Goal: Information Seeking & Learning: Find specific fact

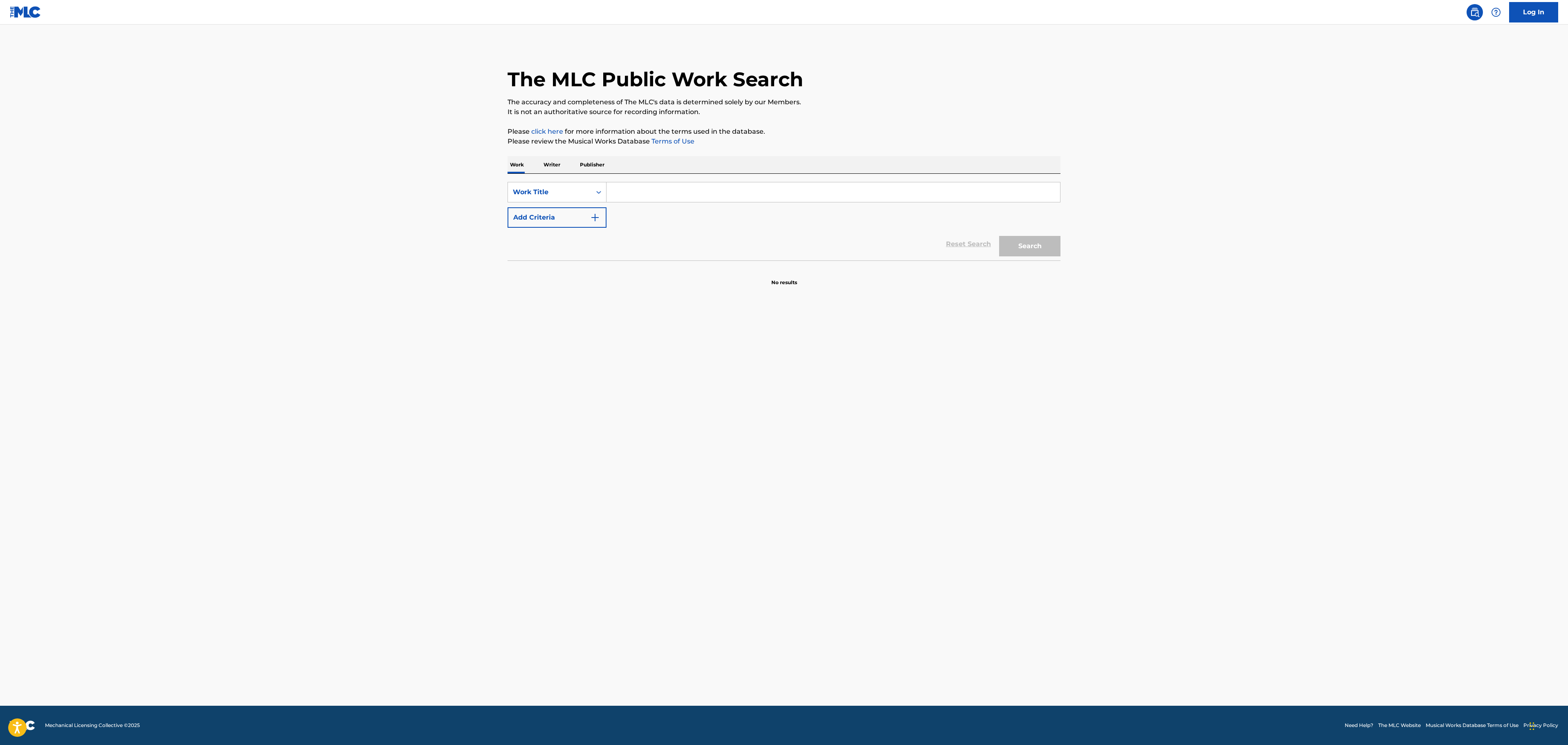
click at [636, 199] on input "Search Form" at bounding box center [833, 192] width 454 height 20
paste input "CLEAR ALL MOORINGS"
type input "CLEAR ALL MOORINGS"
click at [937, 140] on p "Please review the Musical Works Database Terms of Use" at bounding box center [784, 141] width 553 height 10
click at [1033, 240] on button "Search" at bounding box center [1030, 246] width 61 height 20
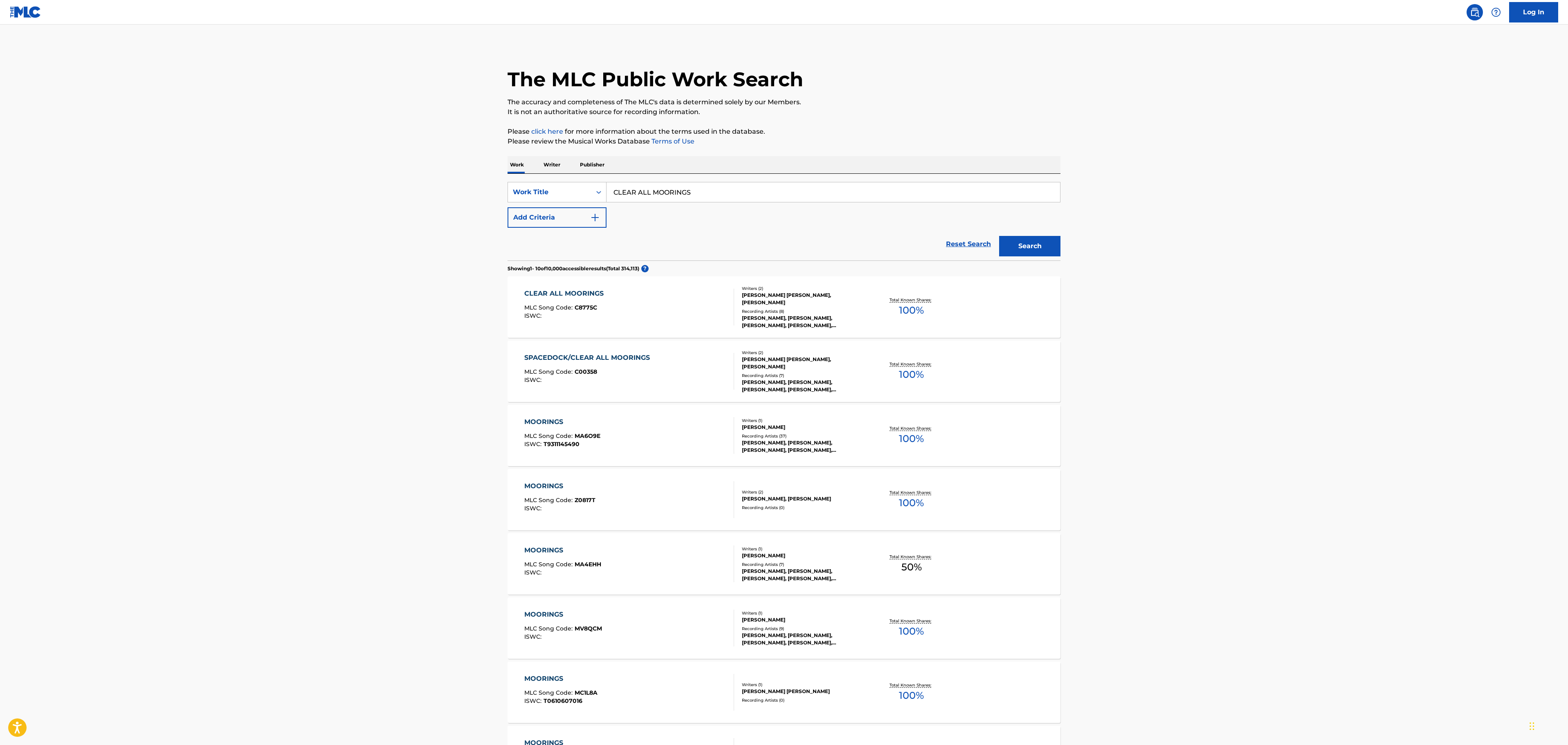
click at [788, 303] on div "Writers ( 2 ) [PERSON_NAME] [PERSON_NAME], [PERSON_NAME] Recording Artists ( 8 …" at bounding box center [799, 307] width 132 height 44
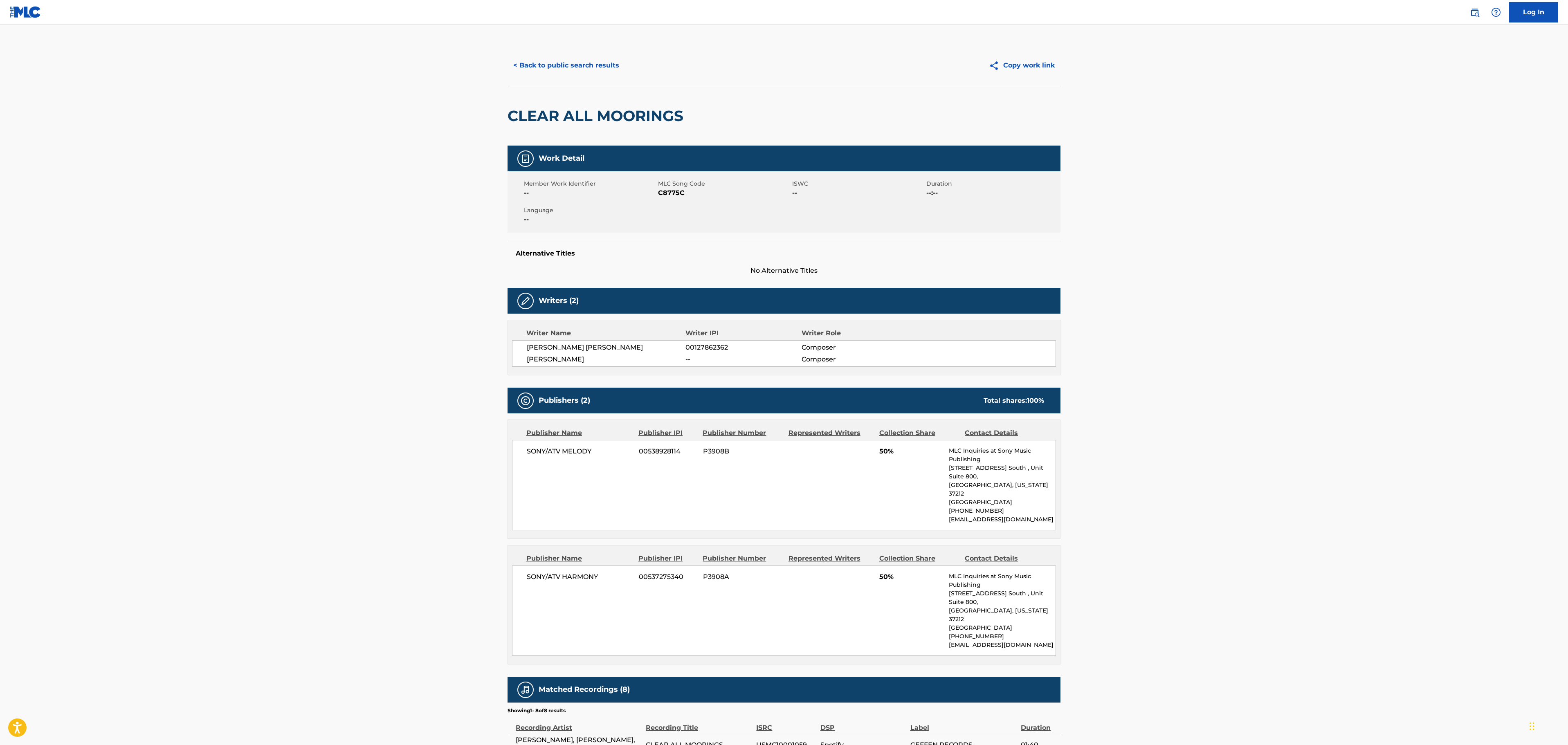
click at [550, 61] on button "< Back to public search results" at bounding box center [566, 65] width 117 height 20
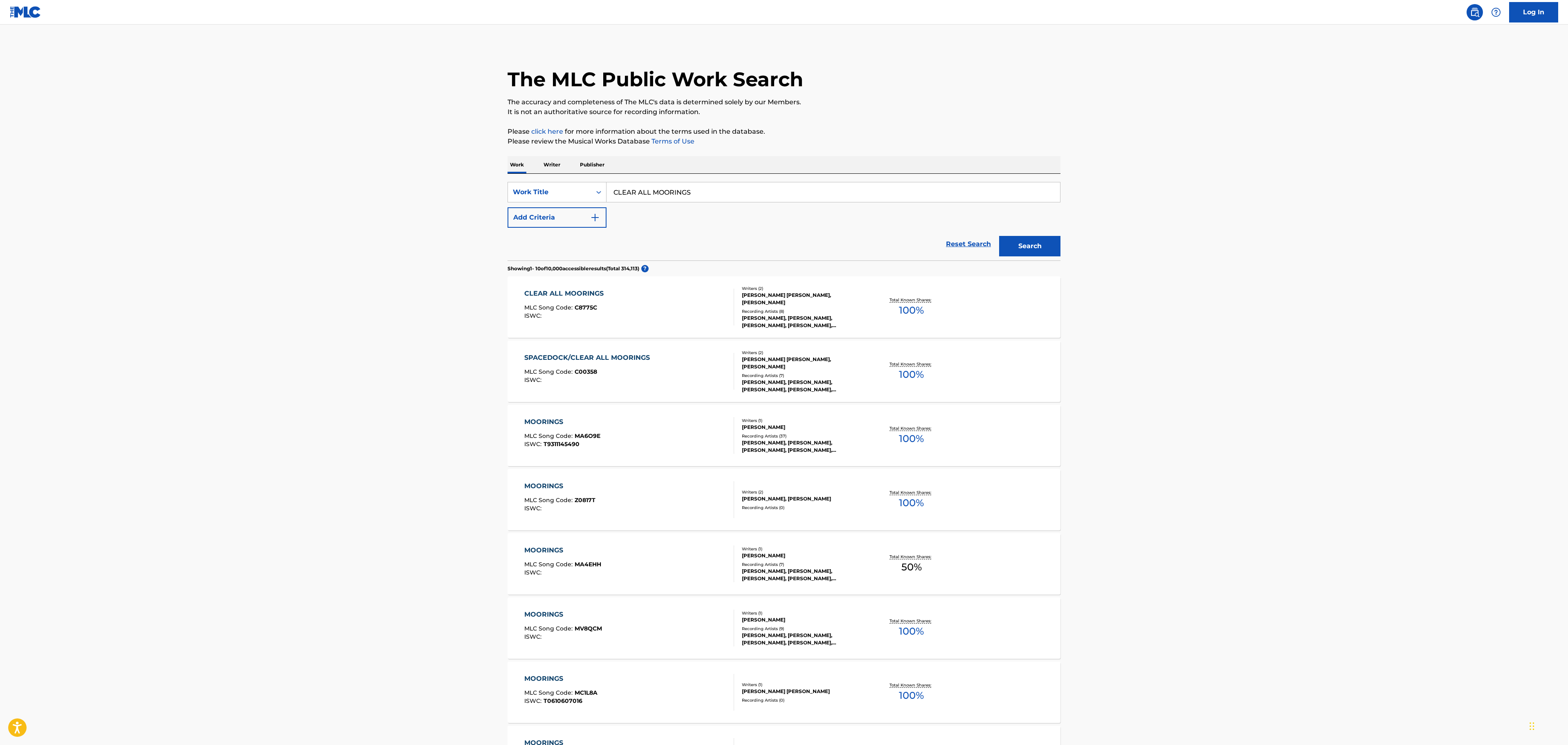
drag, startPoint x: 728, startPoint y: 193, endPoint x: 530, endPoint y: 208, distance: 198.6
click at [534, 208] on div "SearchWithCriteriad48c0d08-8bfe-4d31-a7c9-6cec48ff9224 Work Title CLEAR ALL MOO…" at bounding box center [784, 204] width 553 height 46
type input "3 Kings"
click at [523, 215] on button "Add Criteria" at bounding box center [557, 217] width 99 height 20
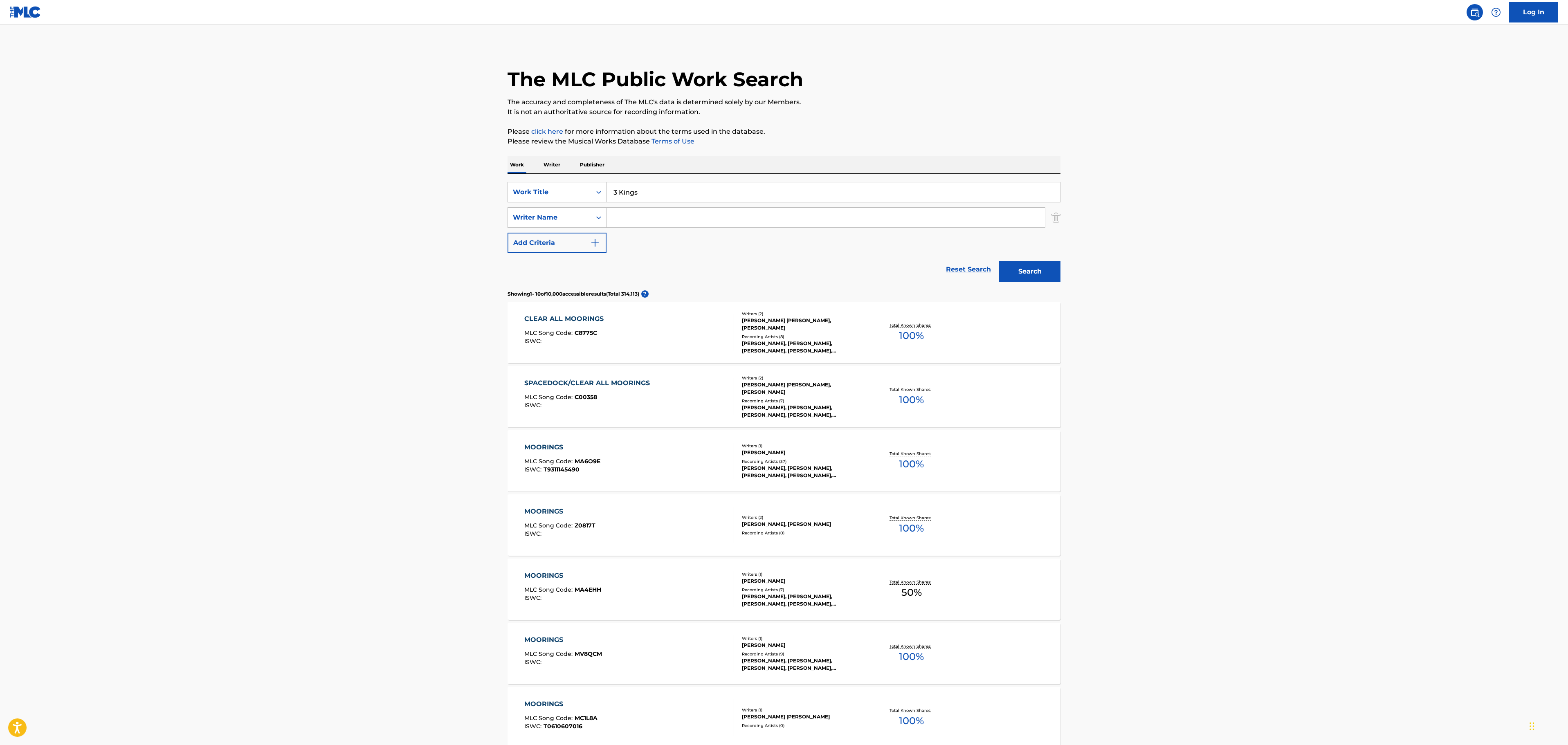
click at [635, 221] on input "Search Form" at bounding box center [825, 217] width 438 height 20
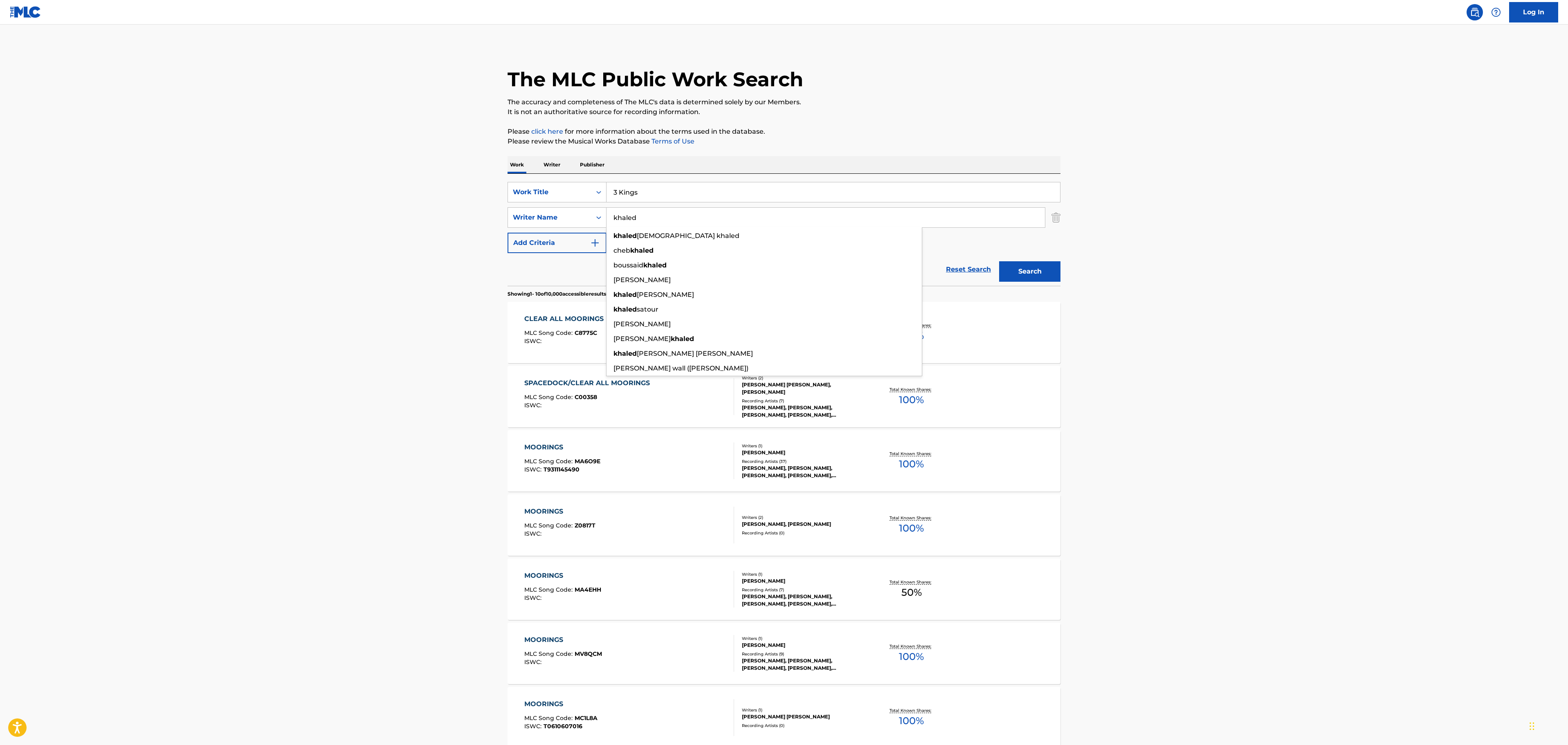
type input "khaled"
click at [999, 261] on button "Search" at bounding box center [1030, 272] width 61 height 20
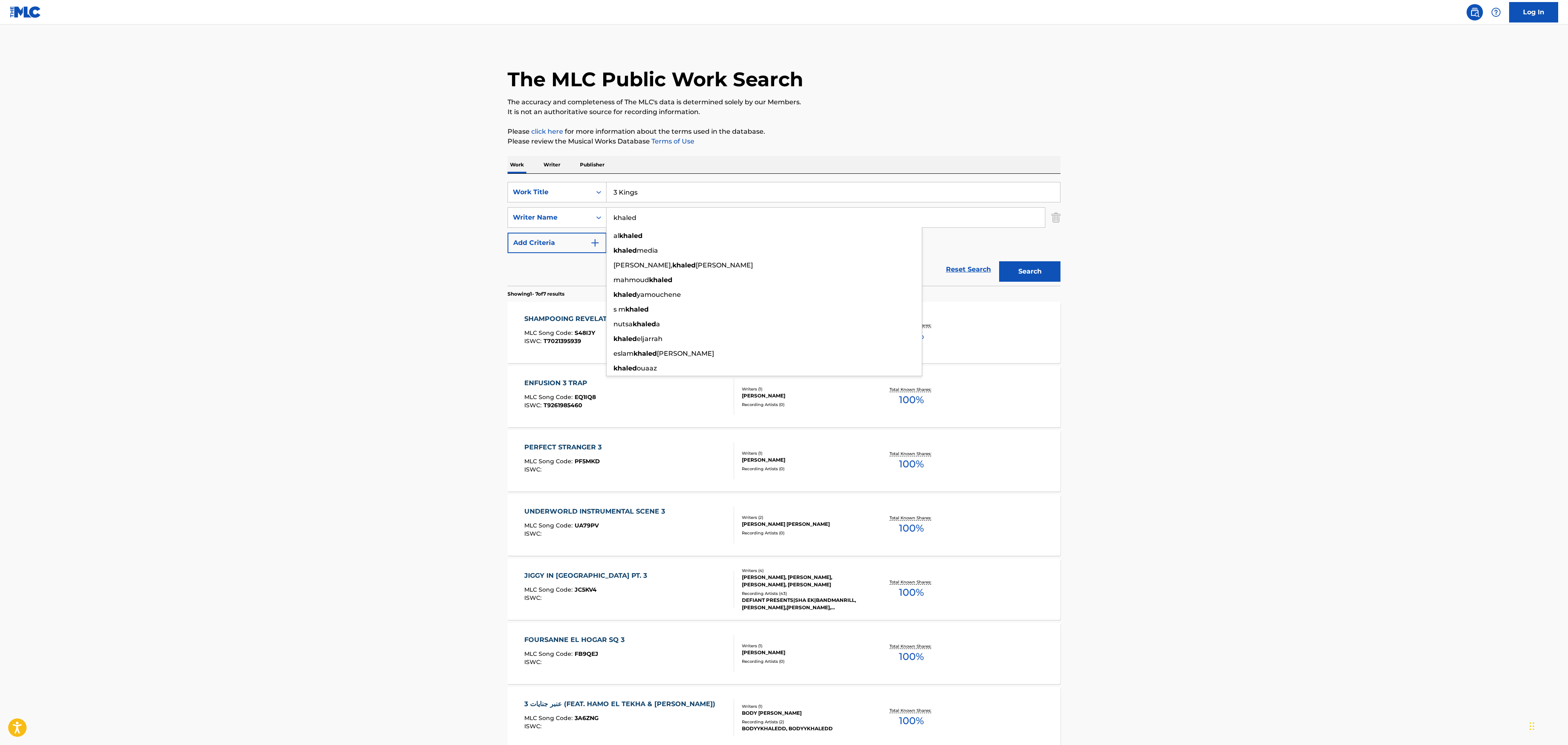
click at [1341, 146] on main "The MLC Public Work Search The accuracy and completeness of The MLC's data is d…" at bounding box center [784, 407] width 1568 height 766
drag, startPoint x: 508, startPoint y: 217, endPoint x: 495, endPoint y: 217, distance: 13.0
click at [495, 217] on main "The MLC Public Work Search The accuracy and completeness of The MLC's data is d…" at bounding box center [784, 407] width 1568 height 766
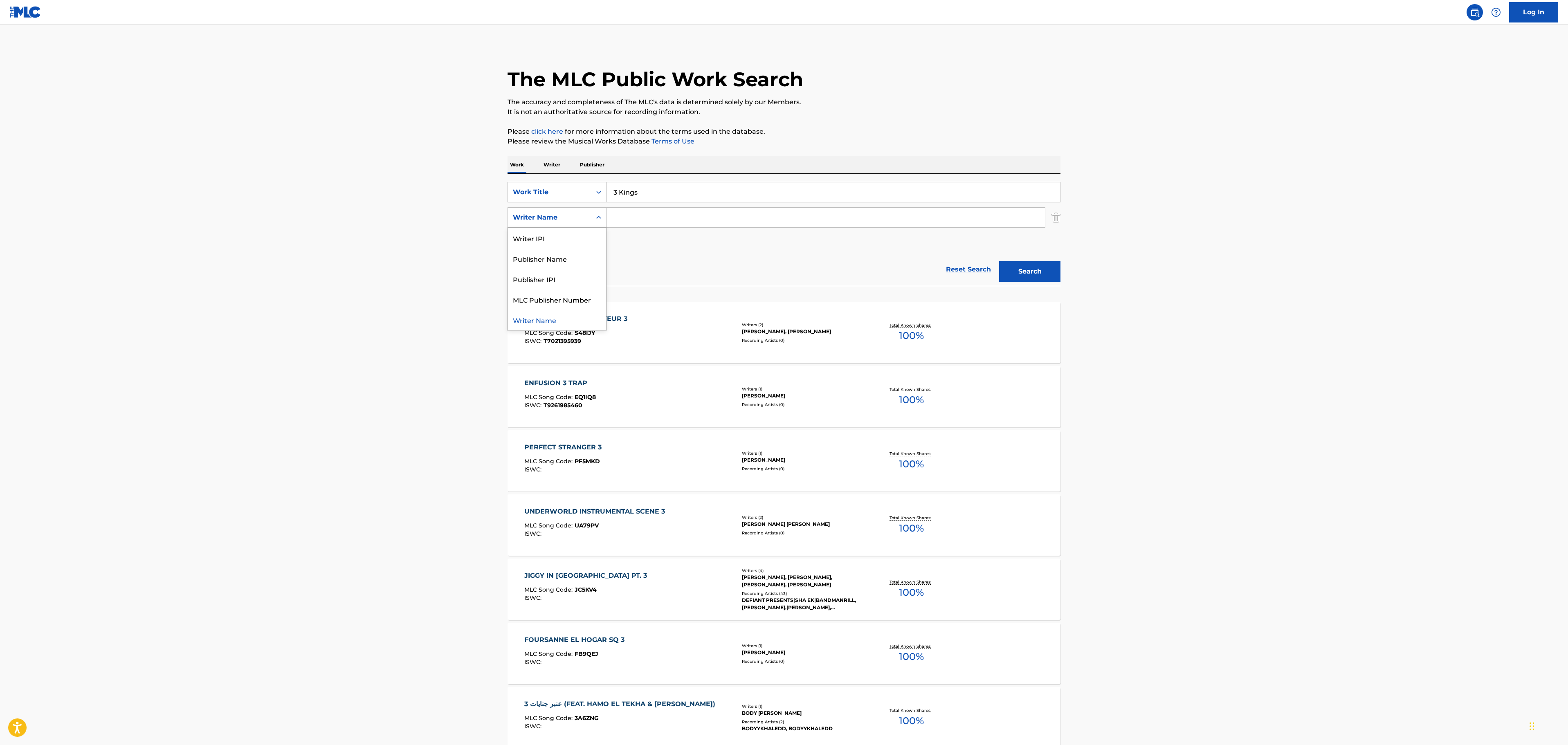
click at [579, 217] on div "Writer Name" at bounding box center [550, 217] width 74 height 10
click at [664, 217] on input "Search Form" at bounding box center [825, 217] width 438 height 20
